Goal: Transaction & Acquisition: Purchase product/service

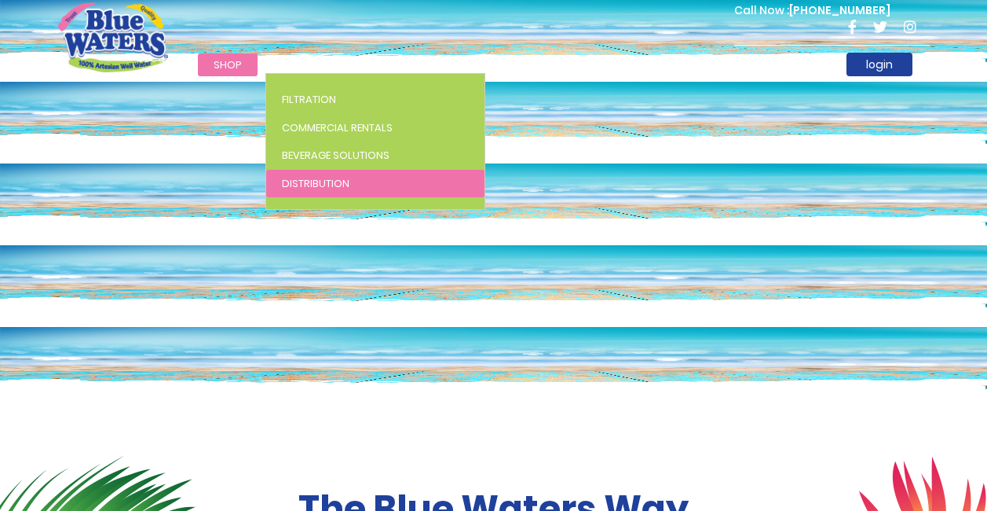
click at [313, 185] on span "Distribution" at bounding box center [316, 183] width 68 height 15
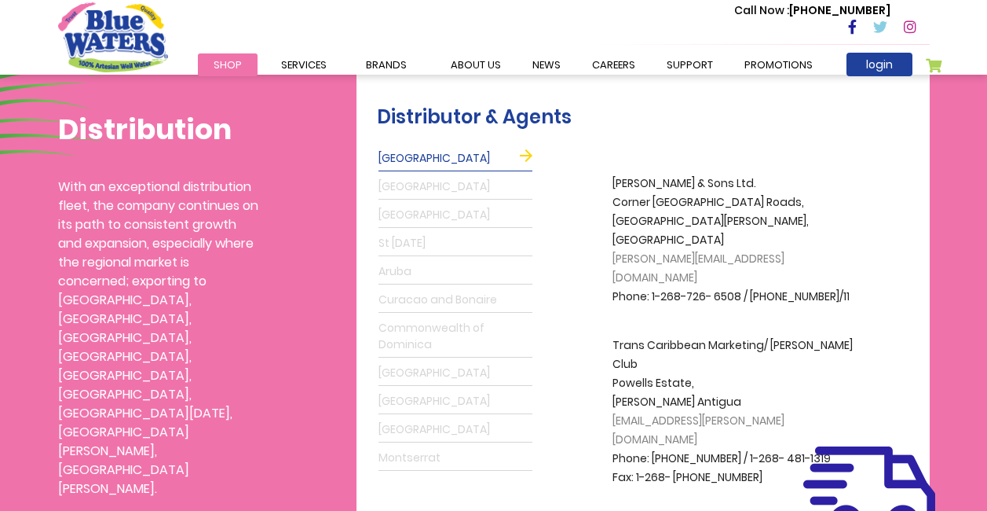
scroll to position [393, 0]
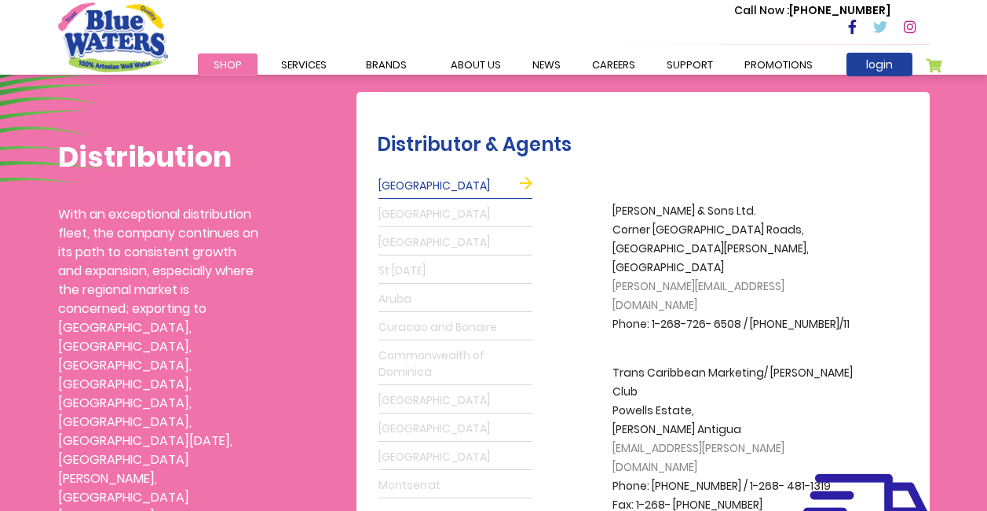
click at [522, 186] on link "[GEOGRAPHIC_DATA]" at bounding box center [456, 186] width 154 height 25
click at [661, 111] on div "Distributor & Agents [GEOGRAPHIC_DATA] [GEOGRAPHIC_DATA] [GEOGRAPHIC_DATA][DATE…" at bounding box center [643, 321] width 573 height 458
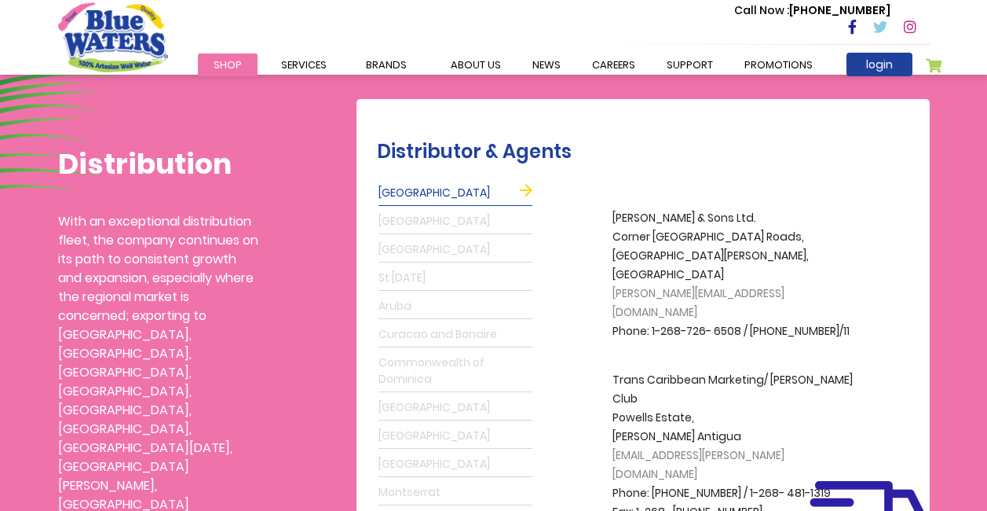
scroll to position [314, 0]
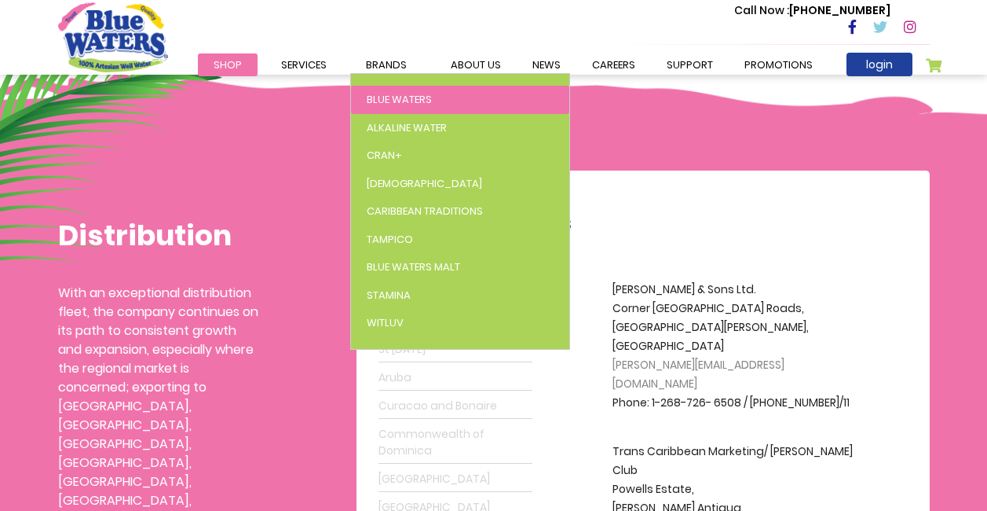
click at [397, 89] on link "Blue Waters" at bounding box center [460, 100] width 218 height 28
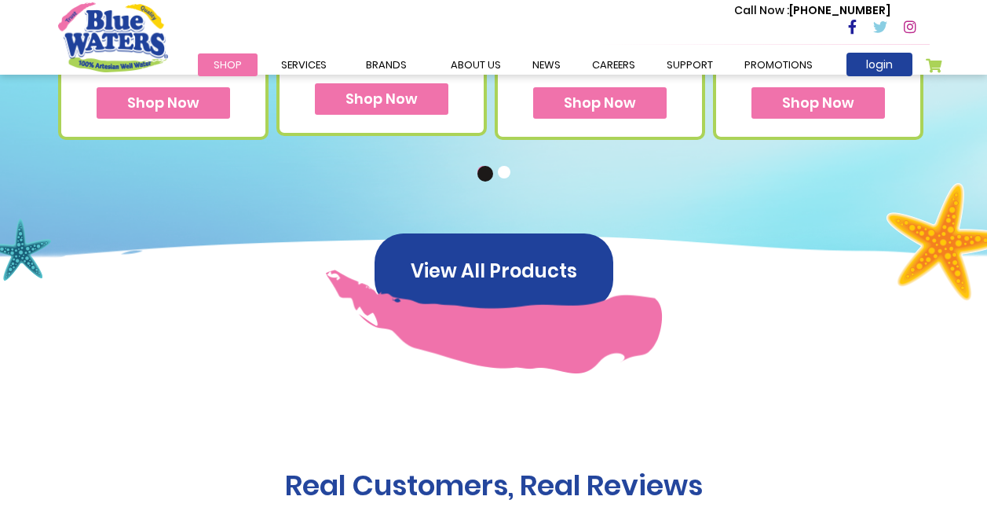
scroll to position [1336, 0]
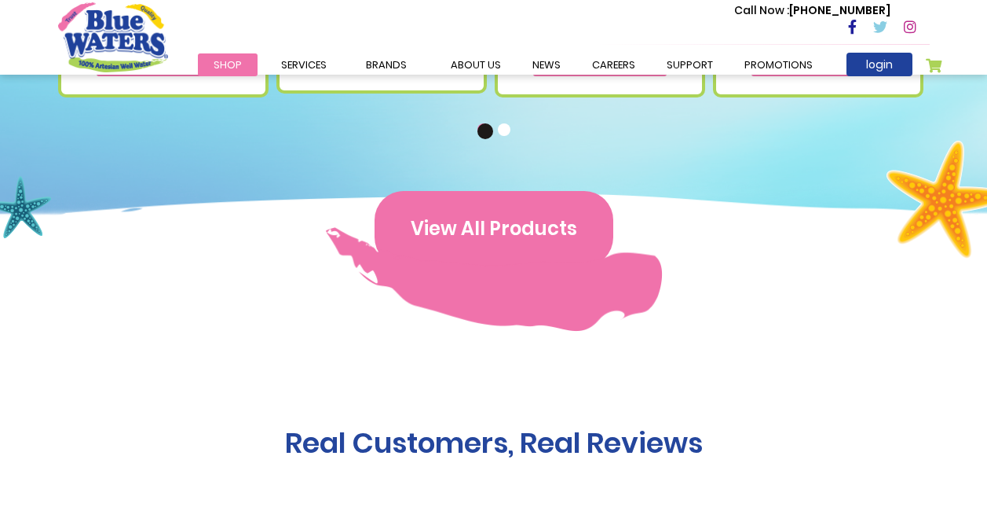
click at [417, 207] on button "View All Products" at bounding box center [494, 228] width 239 height 75
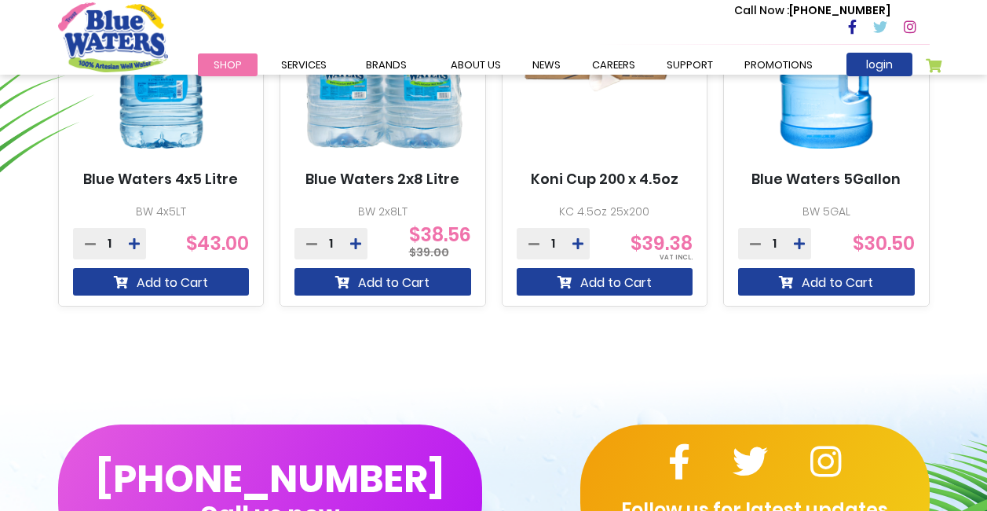
scroll to position [1021, 0]
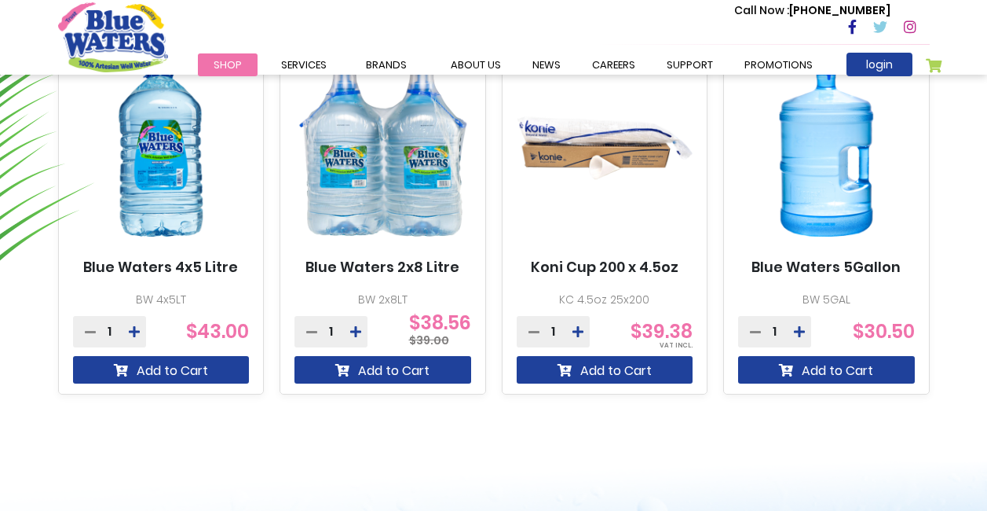
click at [839, 213] on img at bounding box center [826, 148] width 177 height 221
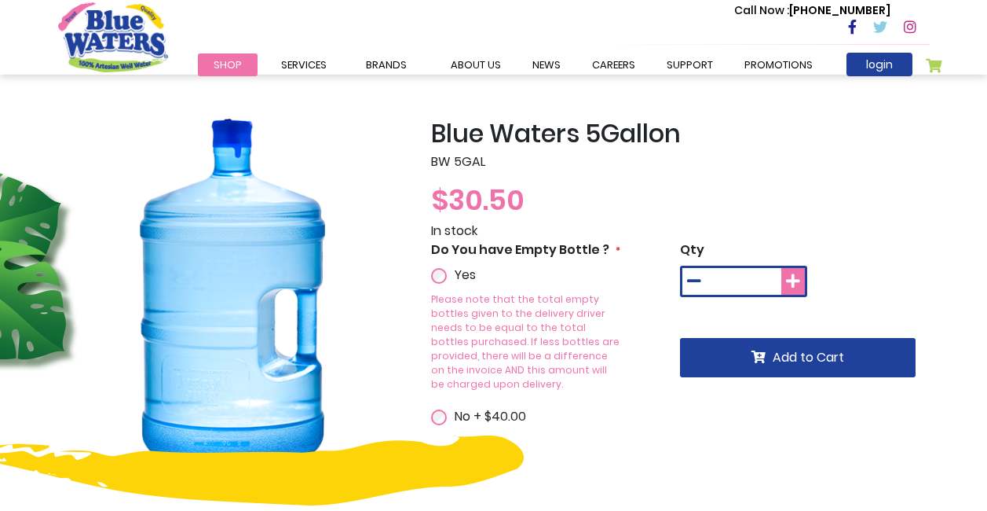
click at [790, 280] on icon at bounding box center [793, 281] width 14 height 16
type input "*"
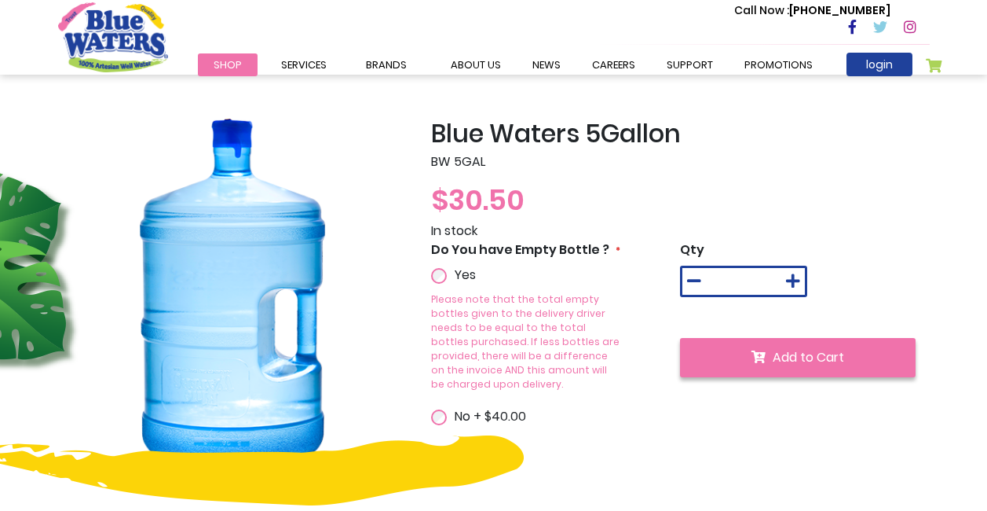
click at [824, 351] on span "Add to Cart" at bounding box center [808, 357] width 71 height 18
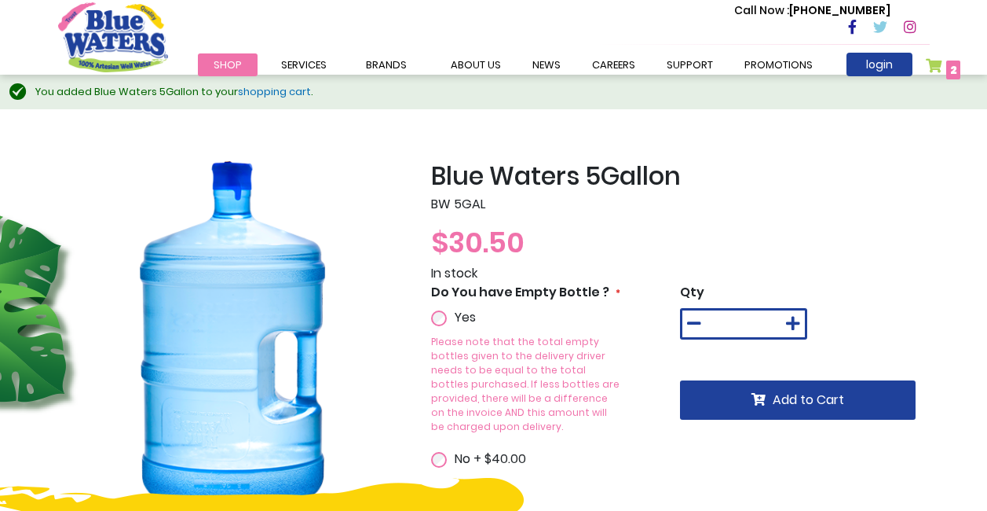
click at [266, 96] on link "shopping cart" at bounding box center [274, 91] width 73 height 15
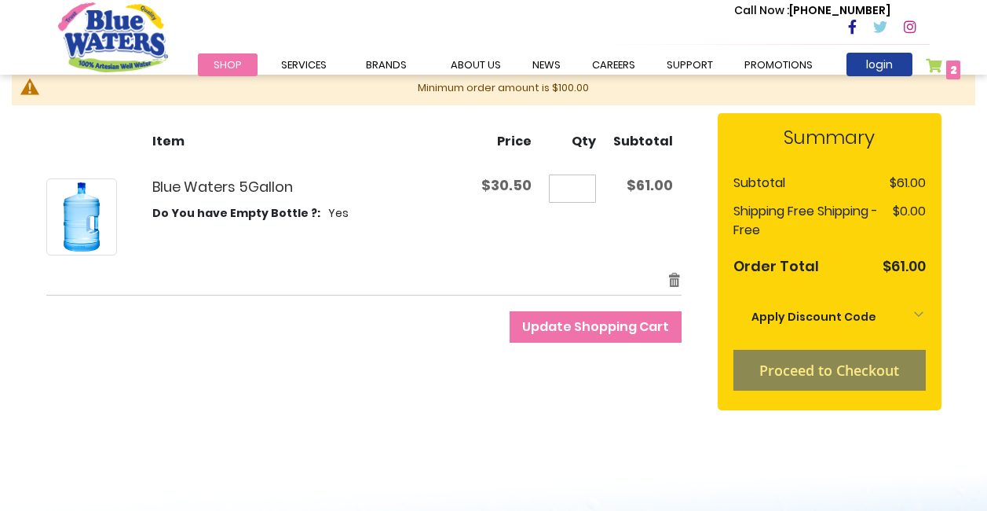
scroll to position [157, 0]
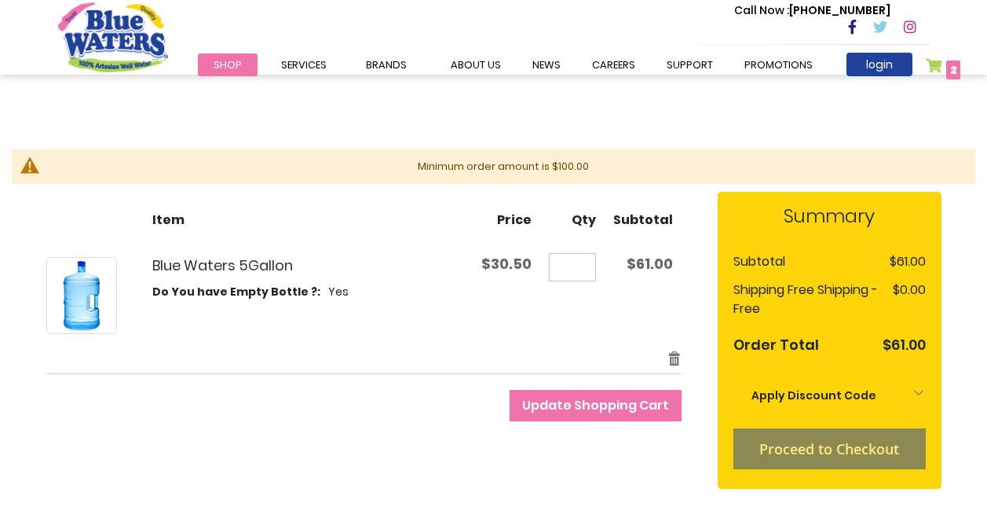
click at [793, 438] on li "Proceed to Checkout" at bounding box center [830, 448] width 192 height 41
click at [579, 274] on input "*" at bounding box center [572, 267] width 47 height 28
type input "*"
click at [336, 339] on td "Blue Waters 5Gallon Do You have Empty Bottle ? Yes" at bounding box center [259, 295] width 427 height 108
click at [596, 263] on input "*" at bounding box center [572, 267] width 47 height 28
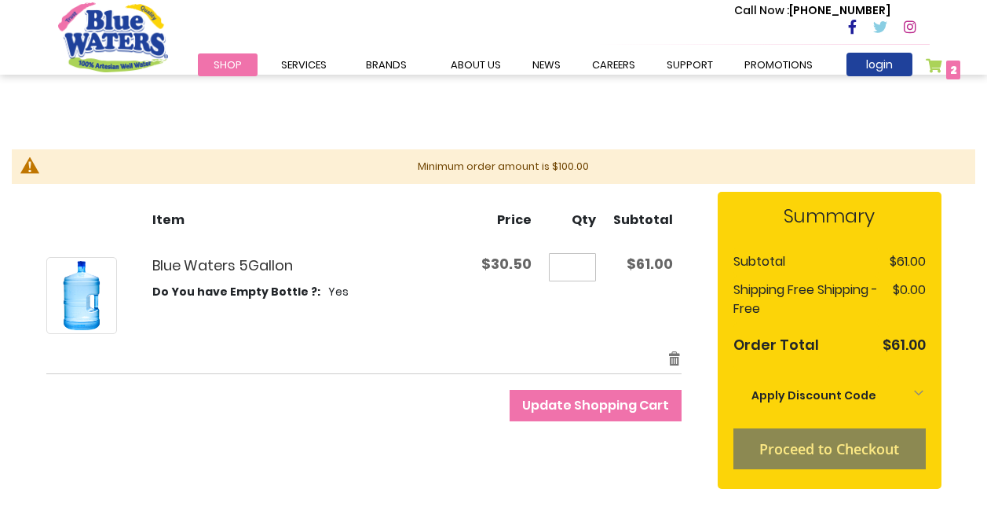
click at [316, 331] on div "Blue Waters 5Gallon Do You have Empty Bottle ? Yes" at bounding box center [292, 295] width 350 height 77
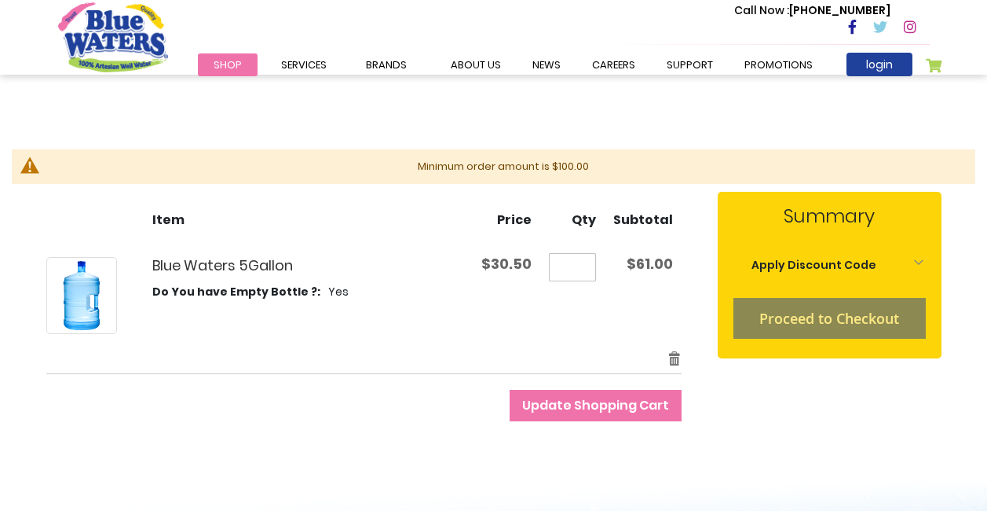
scroll to position [157, 0]
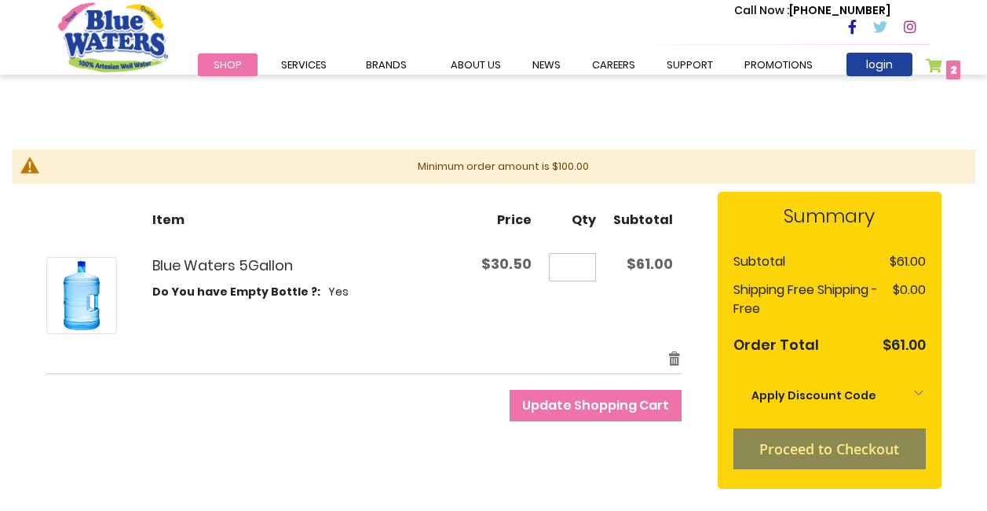
click at [592, 262] on input "*" at bounding box center [572, 267] width 47 height 28
type input "*"
click at [467, 362] on div "Edit Remove item" at bounding box center [364, 358] width 636 height 16
click at [610, 398] on span "Update Shopping Cart" at bounding box center [595, 405] width 147 height 18
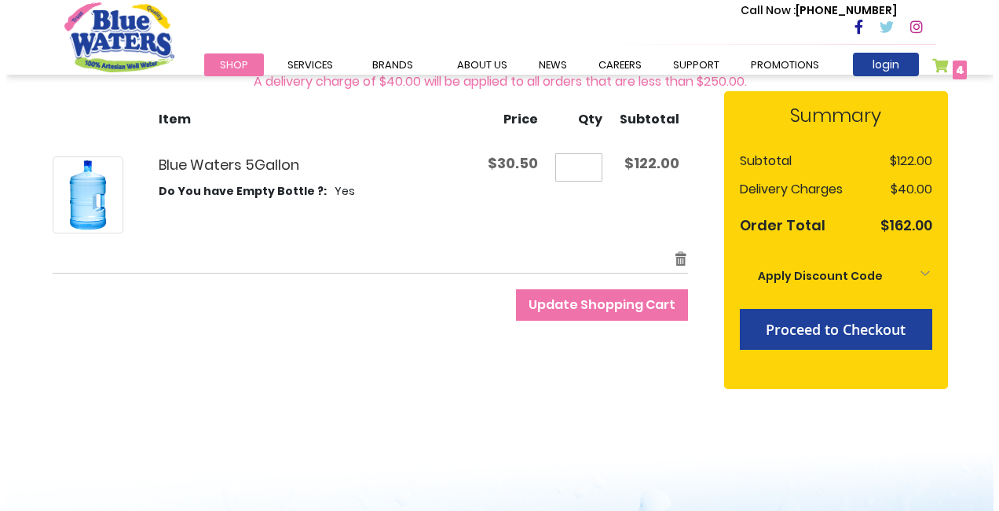
scroll to position [236, 0]
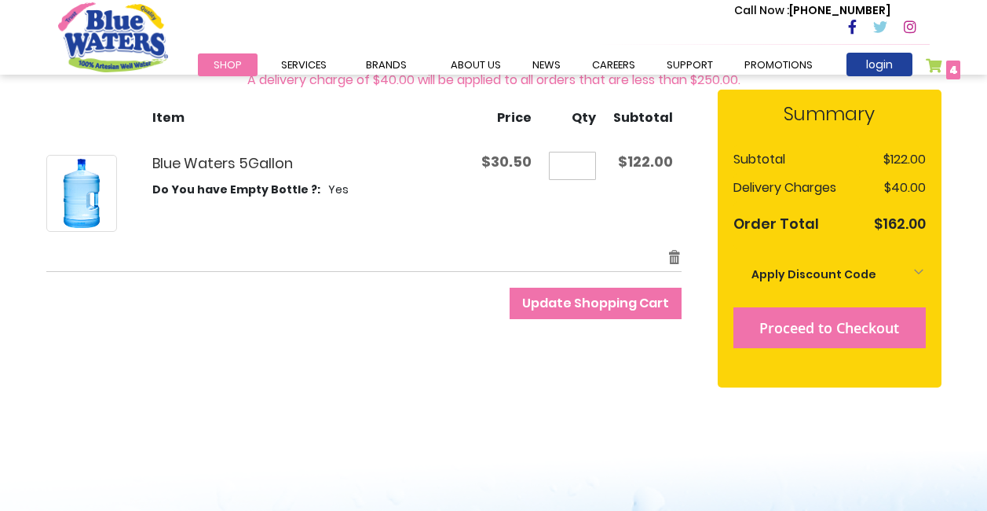
click at [819, 330] on span "Proceed to Checkout" at bounding box center [830, 327] width 140 height 19
